Goal: Task Accomplishment & Management: Complete application form

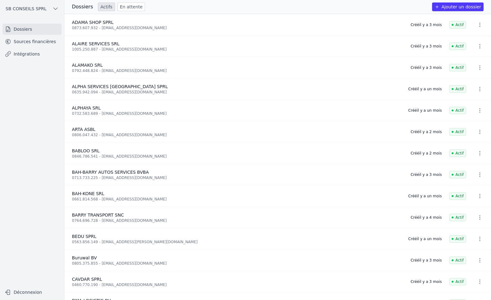
click at [469, 9] on button "Ajouter un dossier" at bounding box center [458, 6] width 52 height 9
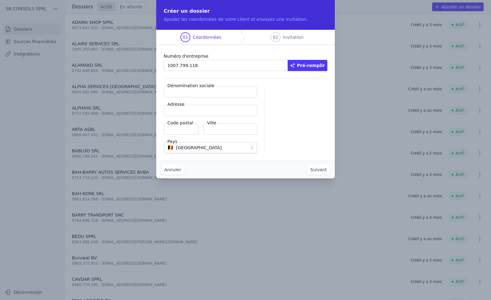
type input "1007.799.118"
click at [318, 62] on button "Pré-remplir" at bounding box center [308, 65] width 40 height 11
type input "[PERSON_NAME] SRL"
type input "[STREET_ADDRESS]"
type input "4020"
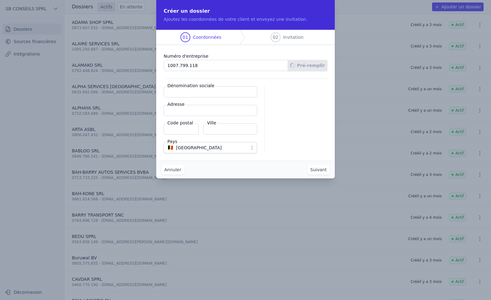
type input "[GEOGRAPHIC_DATA]"
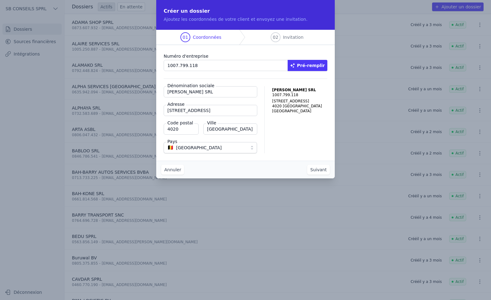
click at [315, 172] on button "Suivant" at bounding box center [318, 170] width 23 height 10
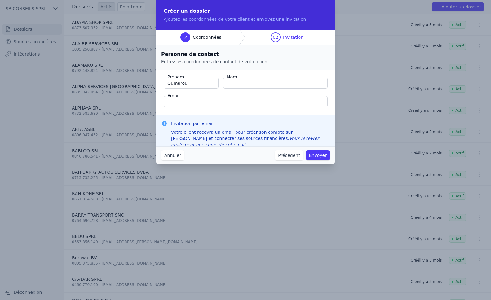
type input "Oumarou"
type input "DIALLO"
paste input "[EMAIL_ADDRESS][DOMAIN_NAME]"
type input "[EMAIL_ADDRESS][DOMAIN_NAME]"
click at [321, 155] on button "Envoyer" at bounding box center [318, 155] width 24 height 10
